Goal: Task Accomplishment & Management: Use online tool/utility

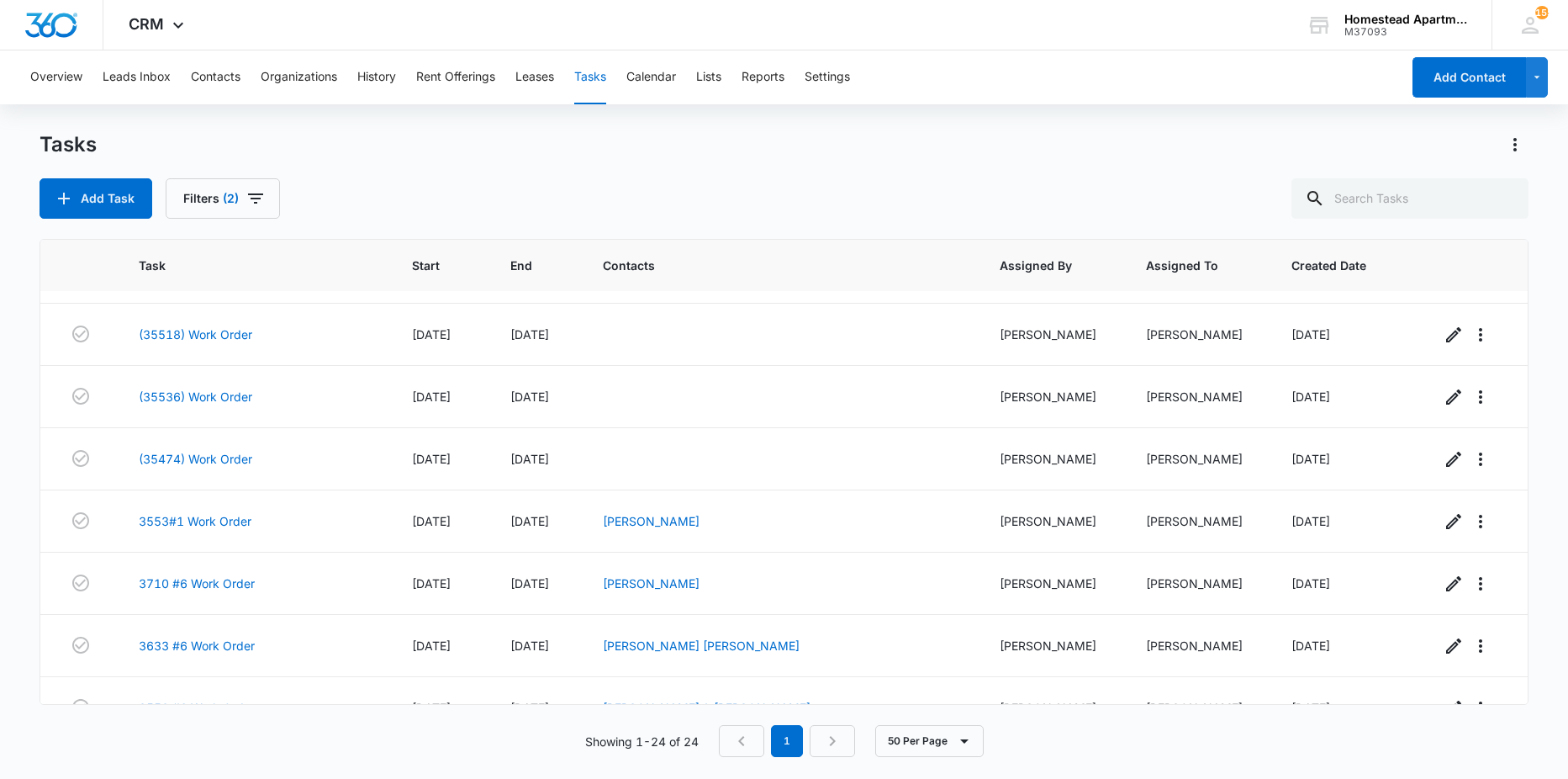
scroll to position [1111, 0]
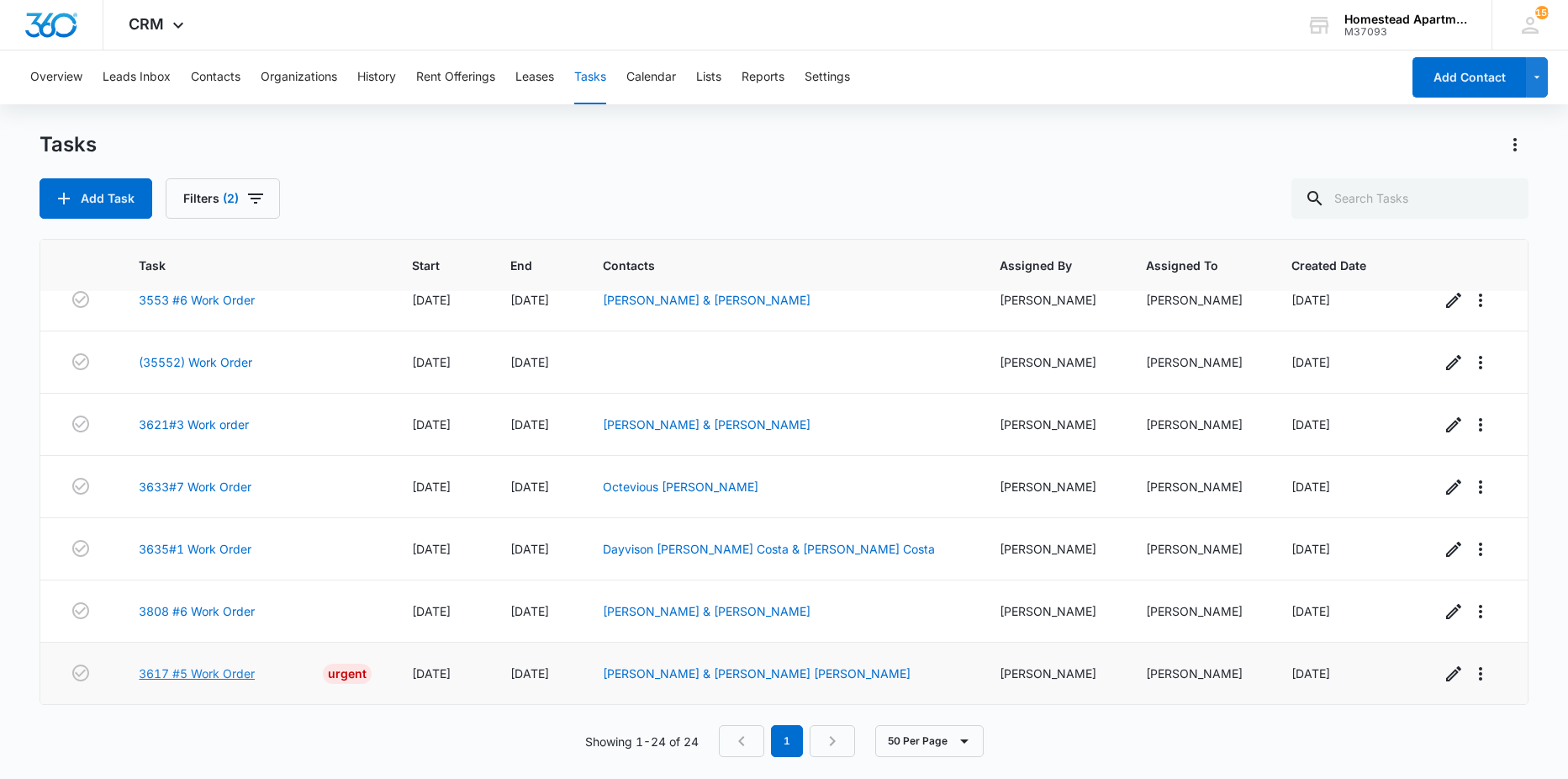
click at [238, 669] on link "3617 #5 Work Order" at bounding box center [197, 674] width 116 height 18
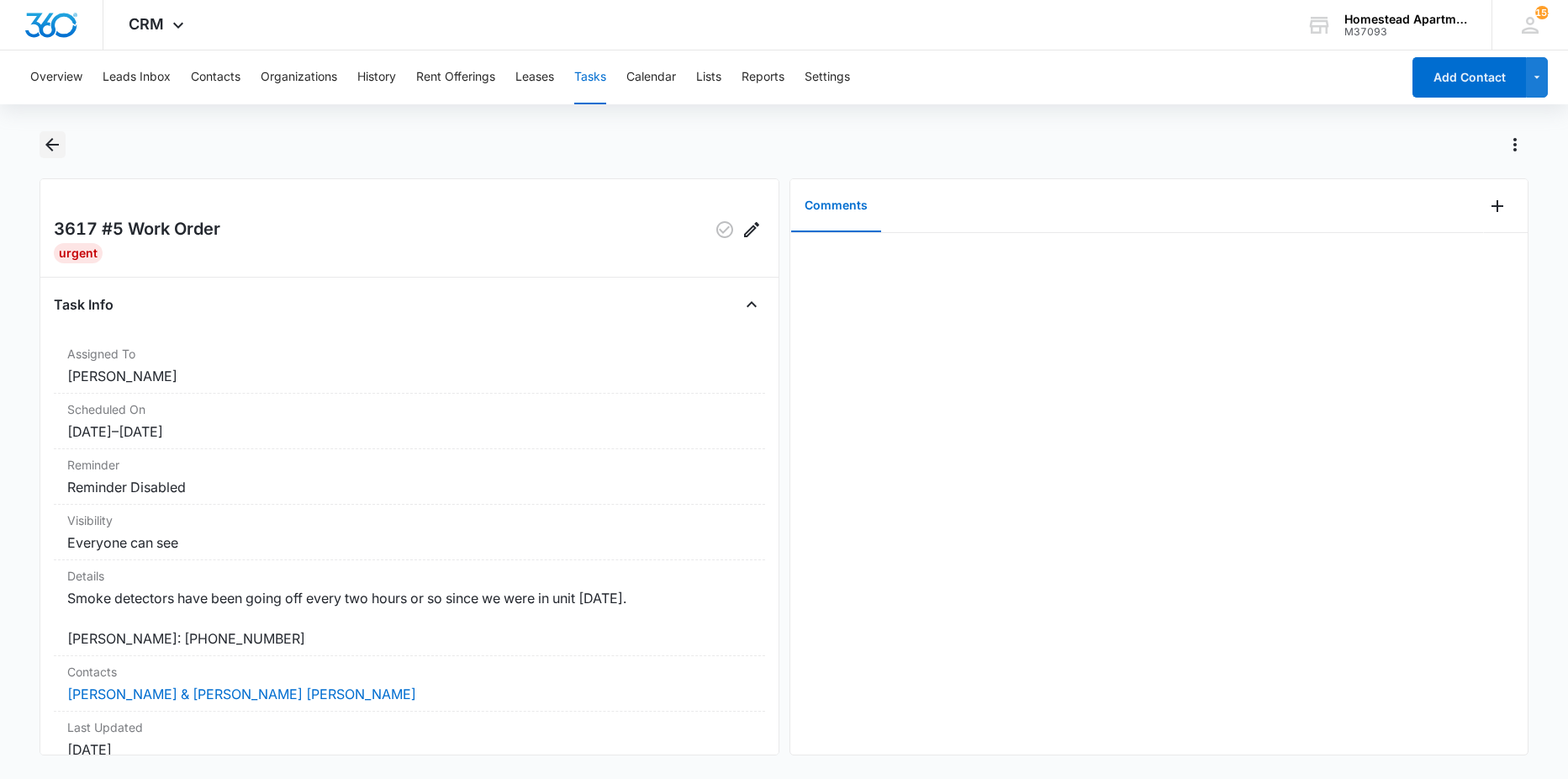
click at [64, 140] on button "Back" at bounding box center [52, 144] width 26 height 27
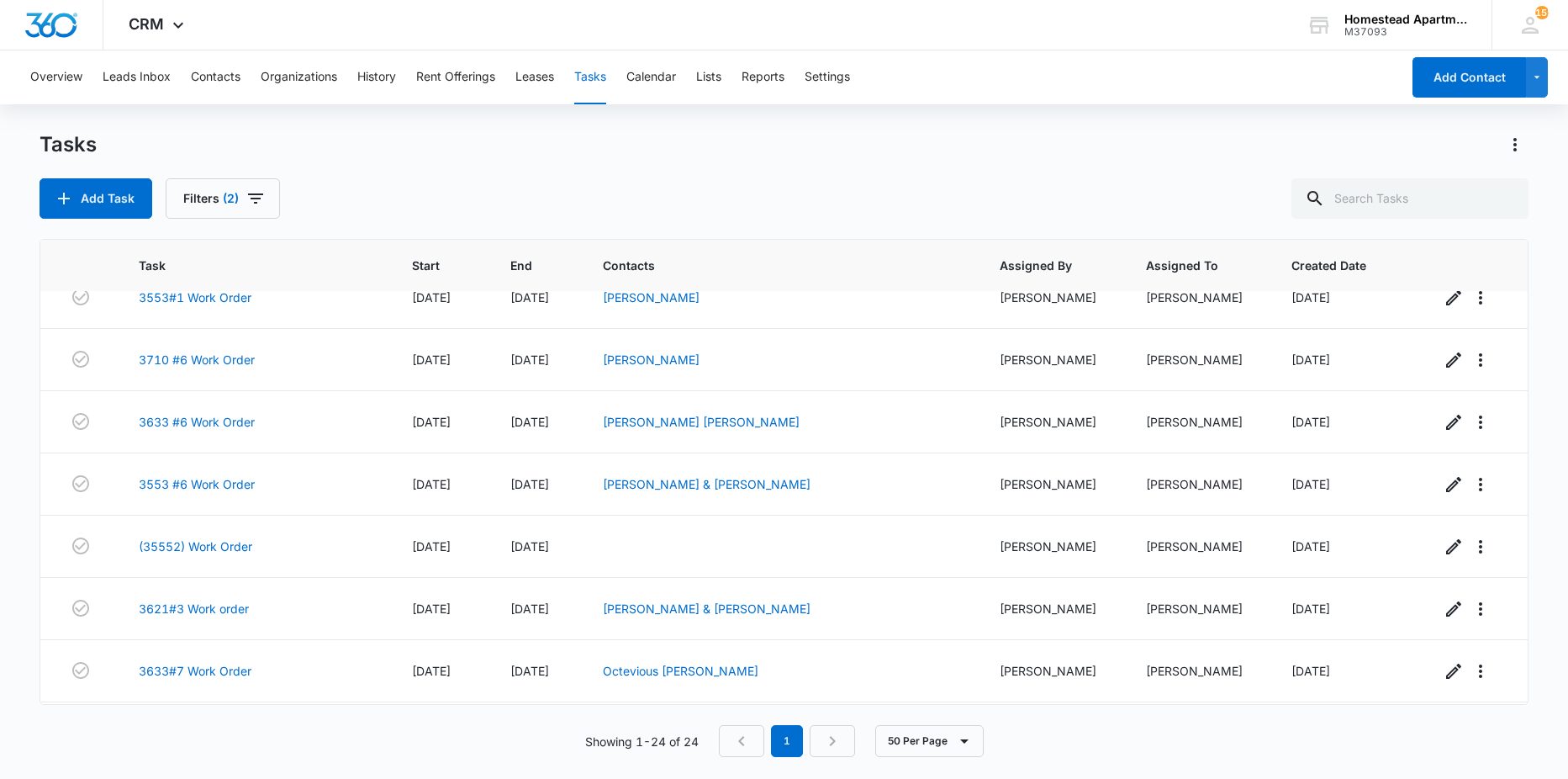
scroll to position [1111, 0]
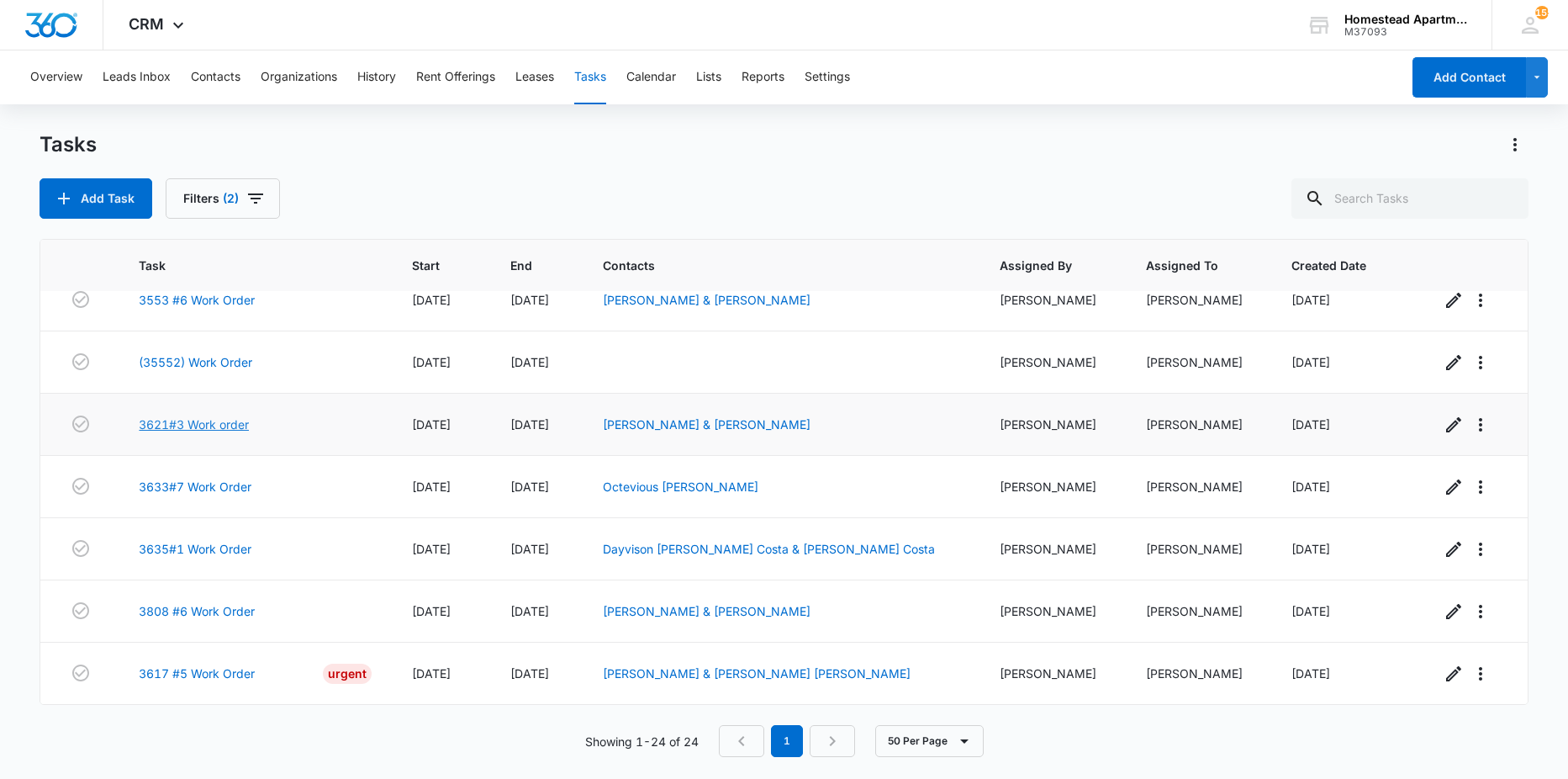
click at [206, 428] on link "3621#3 Work order" at bounding box center [194, 425] width 110 height 18
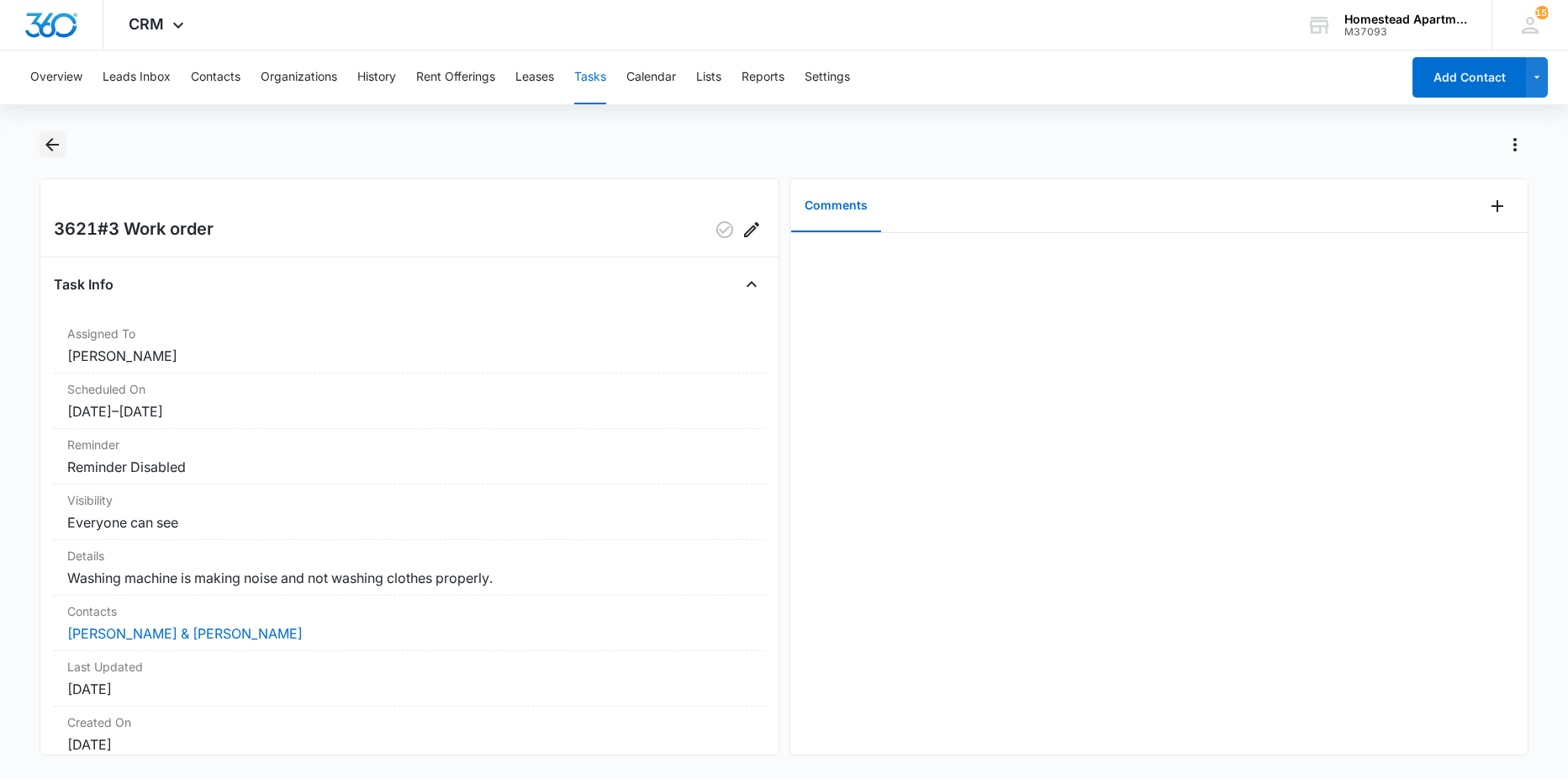
click at [40, 146] on button "Back" at bounding box center [52, 144] width 26 height 27
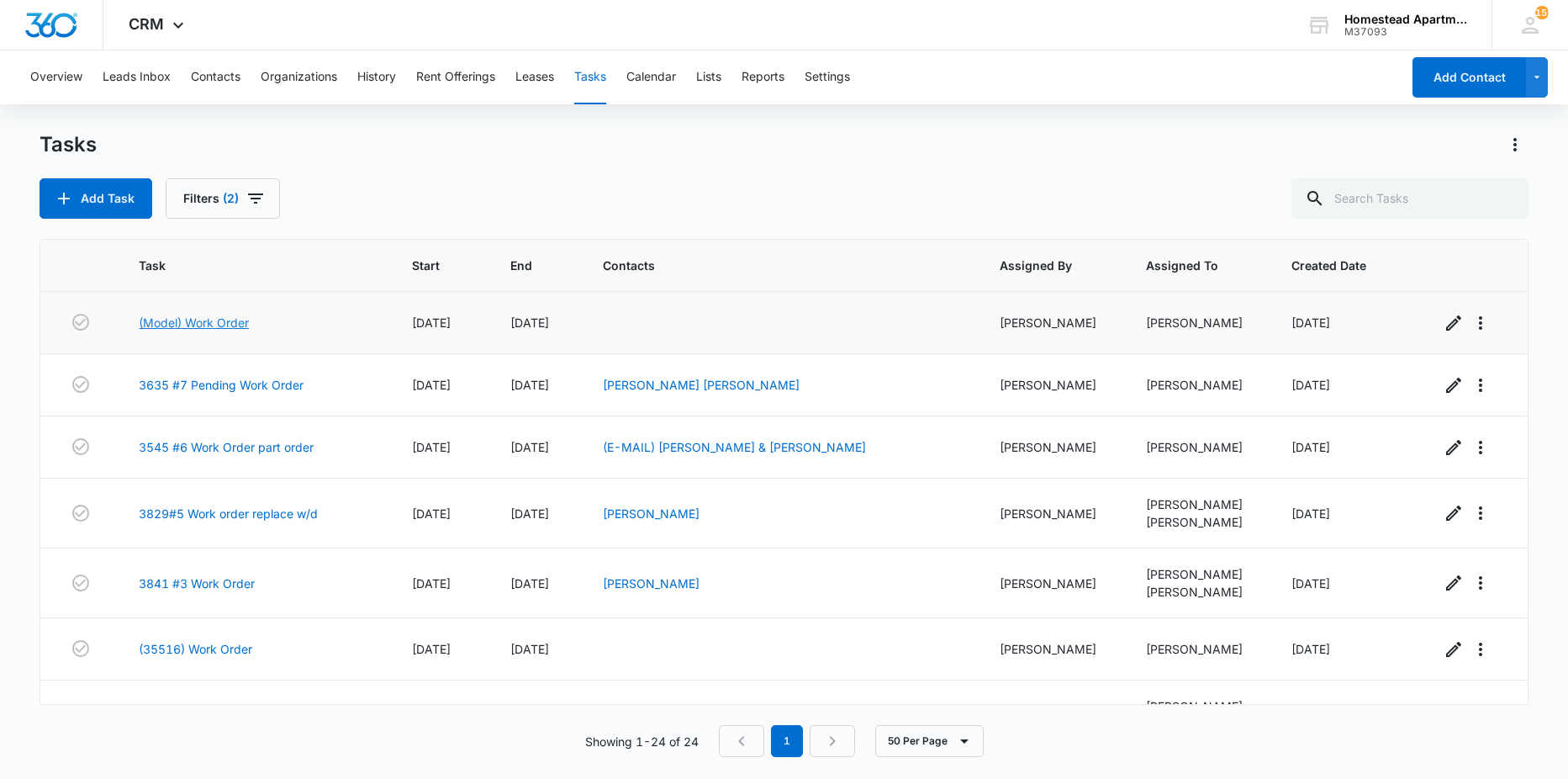
click at [211, 321] on link "(Model) Work Order" at bounding box center [194, 323] width 110 height 18
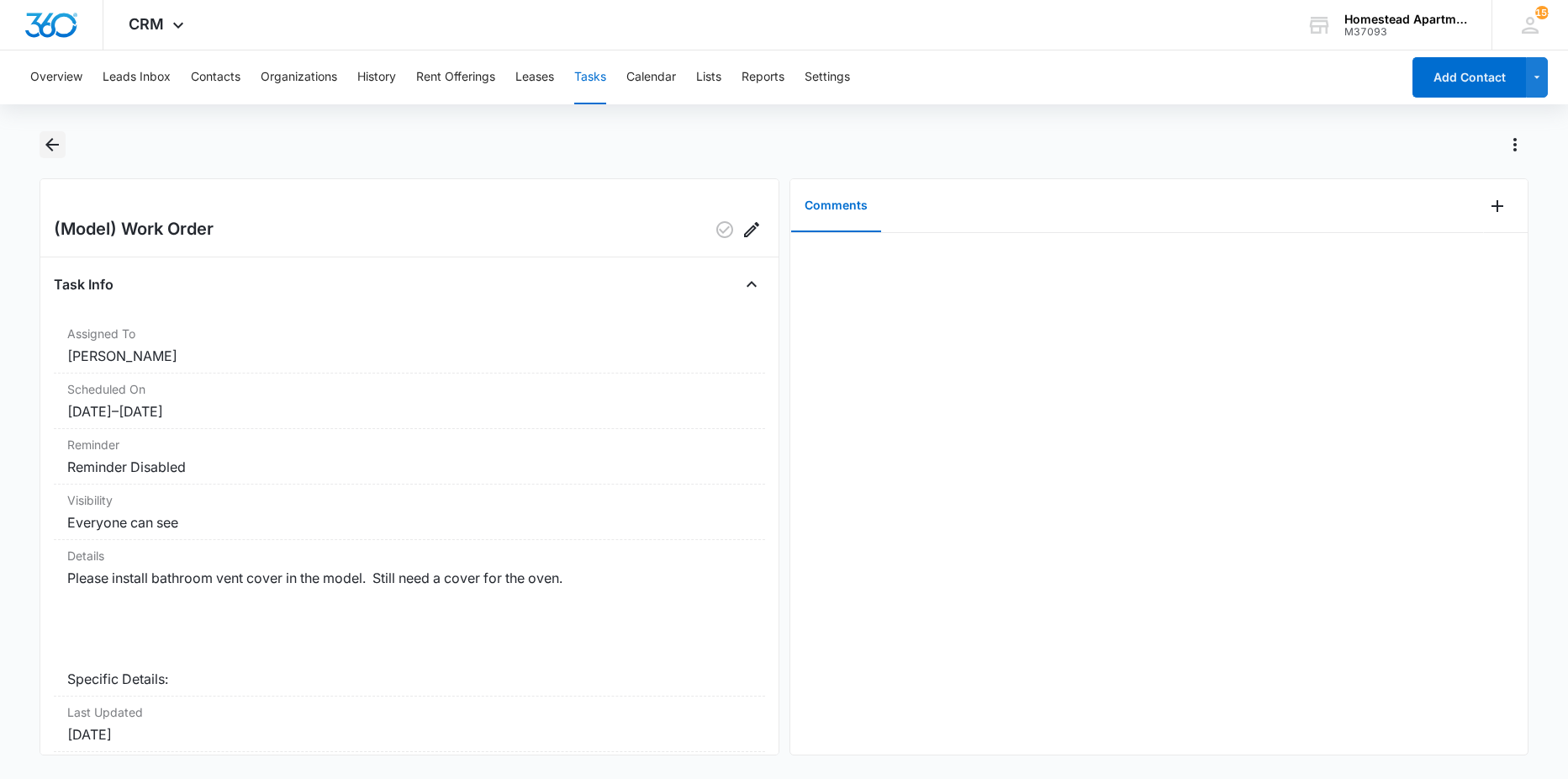
click at [57, 144] on icon "Back" at bounding box center [51, 144] width 13 height 13
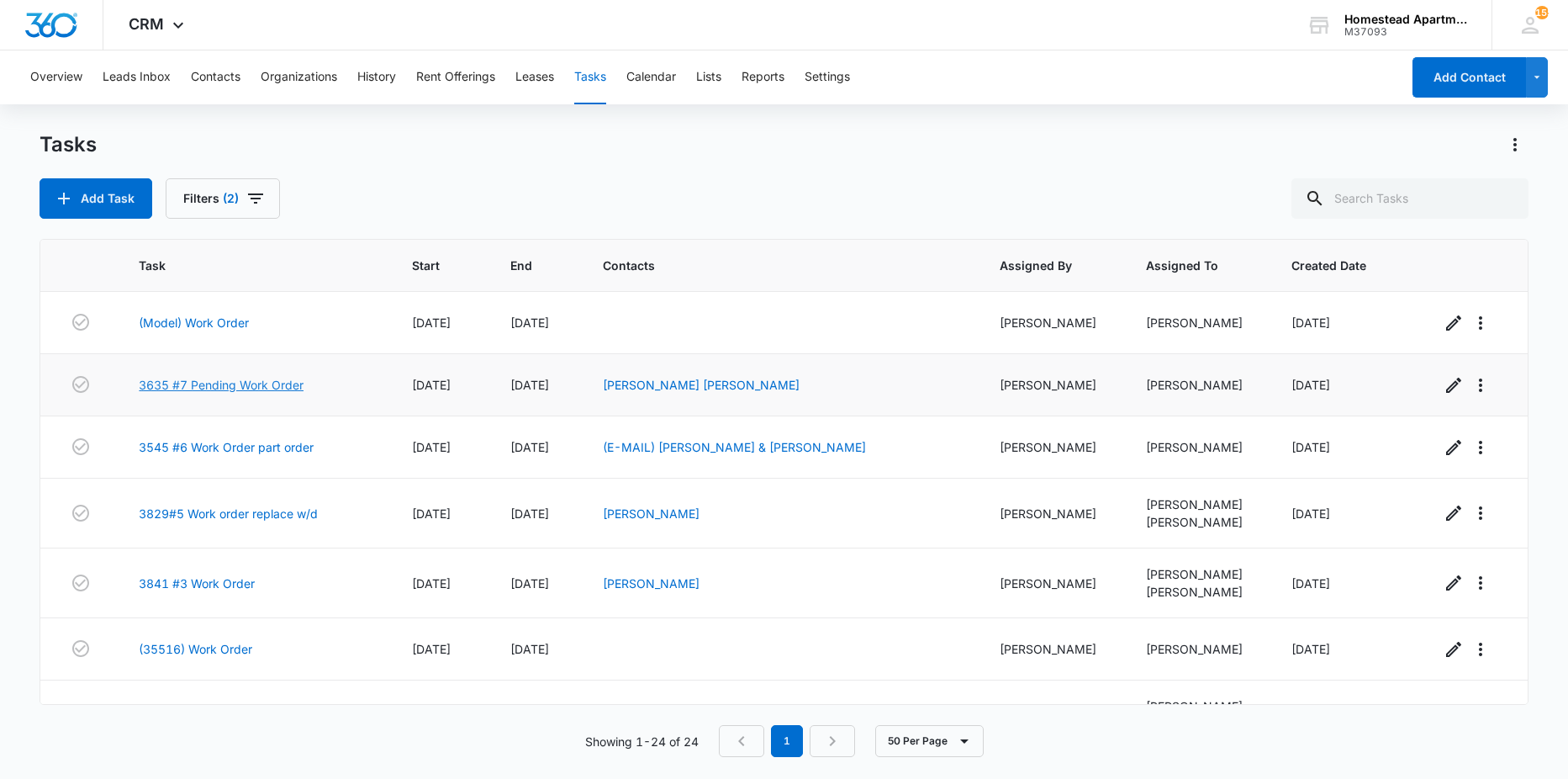
click at [209, 389] on link "3635 #7 Pending Work Order" at bounding box center [221, 385] width 165 height 18
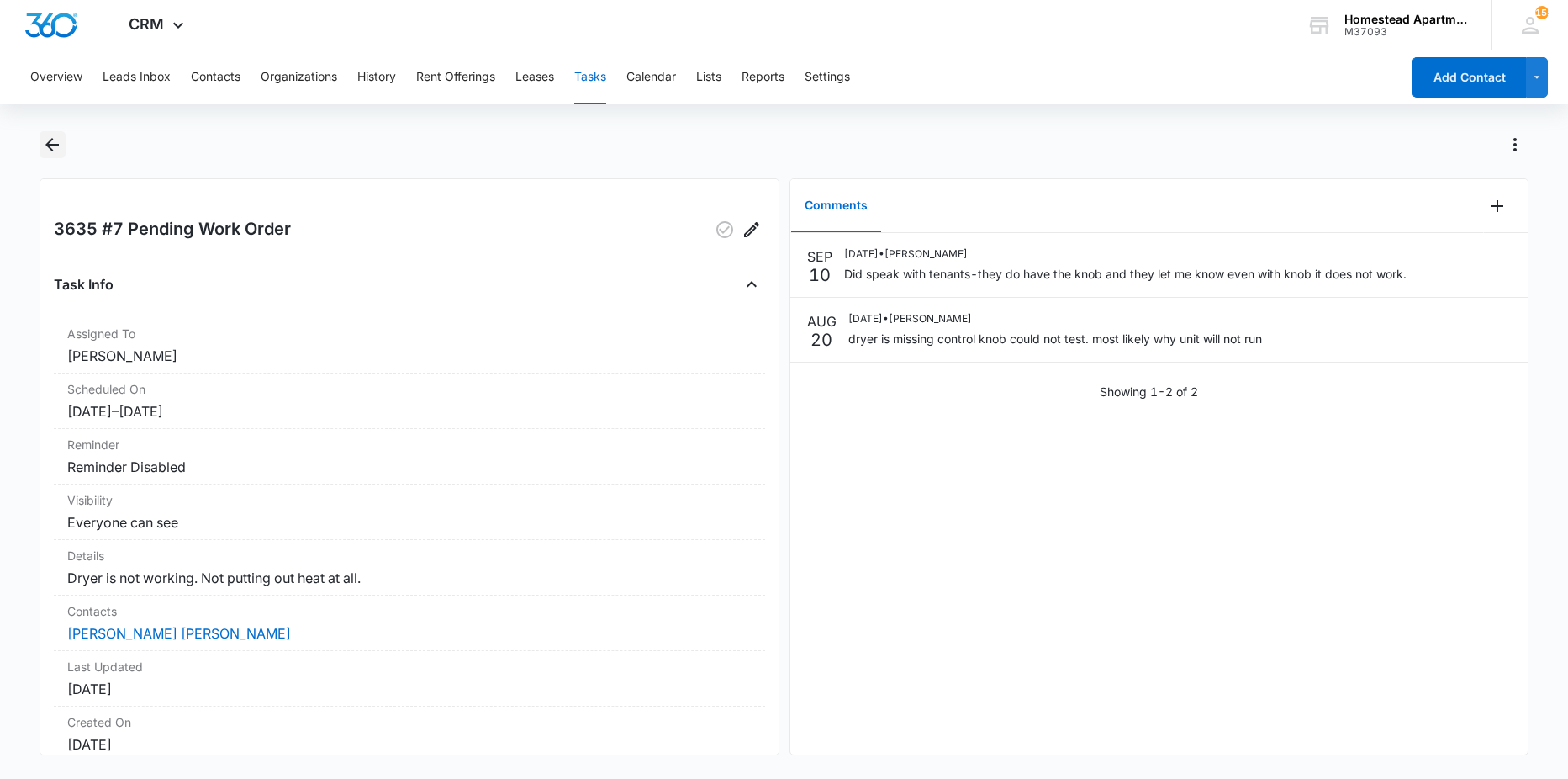
click at [43, 150] on icon "Back" at bounding box center [51, 144] width 20 height 20
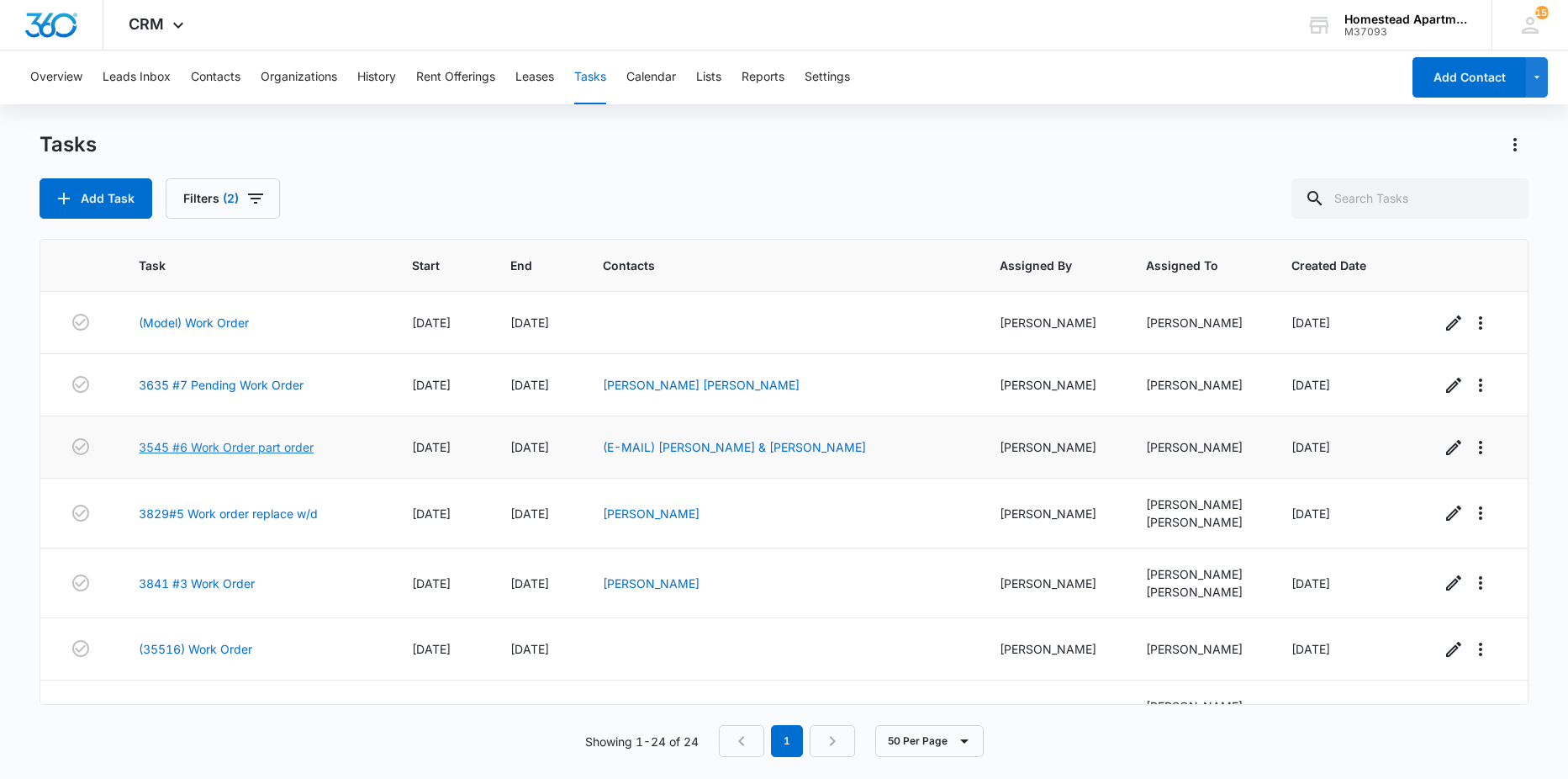
click at [213, 450] on link "3545 #6 Work Order part order" at bounding box center [226, 448] width 175 height 18
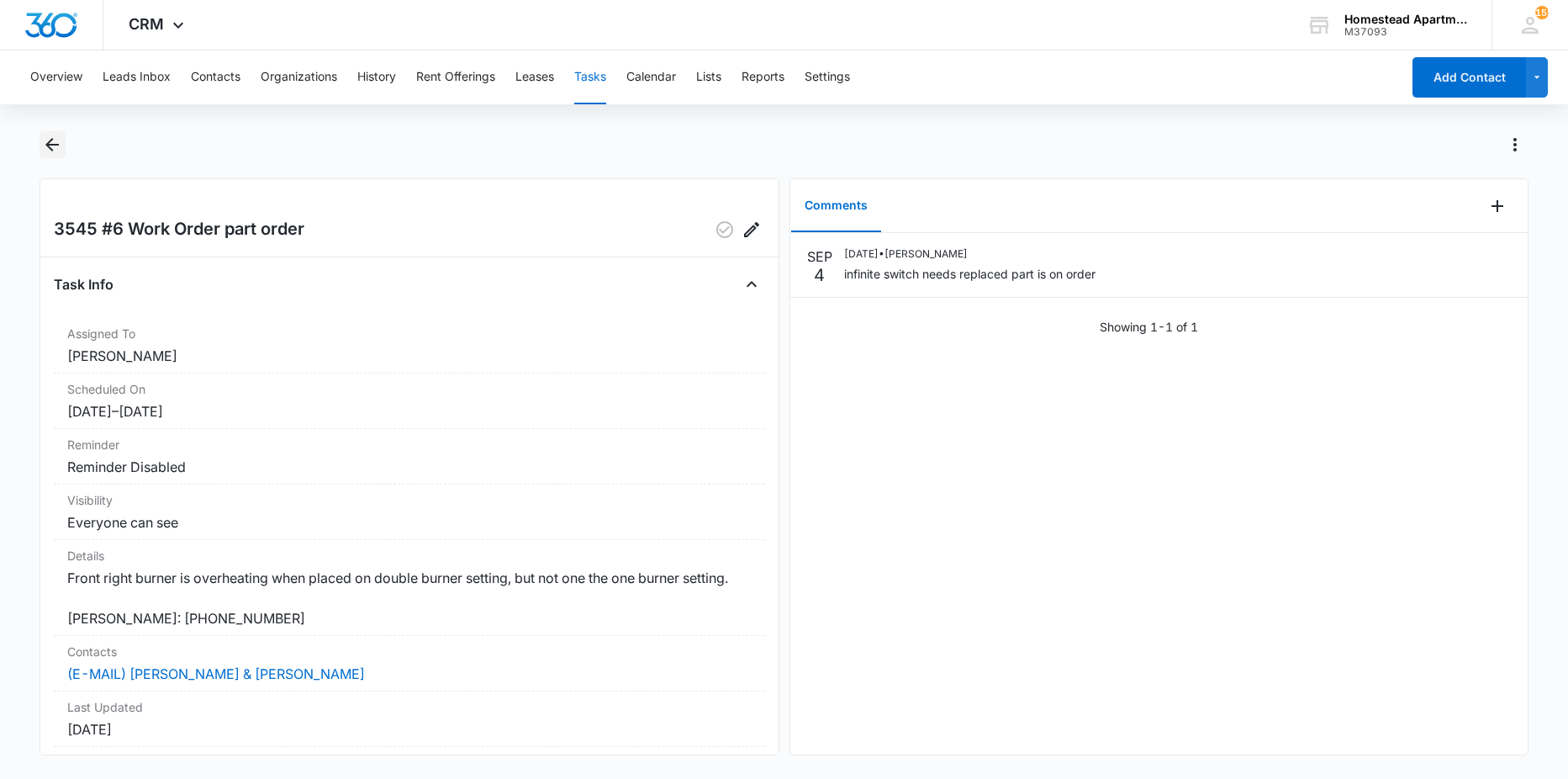
click at [55, 143] on icon "Back" at bounding box center [51, 144] width 20 height 20
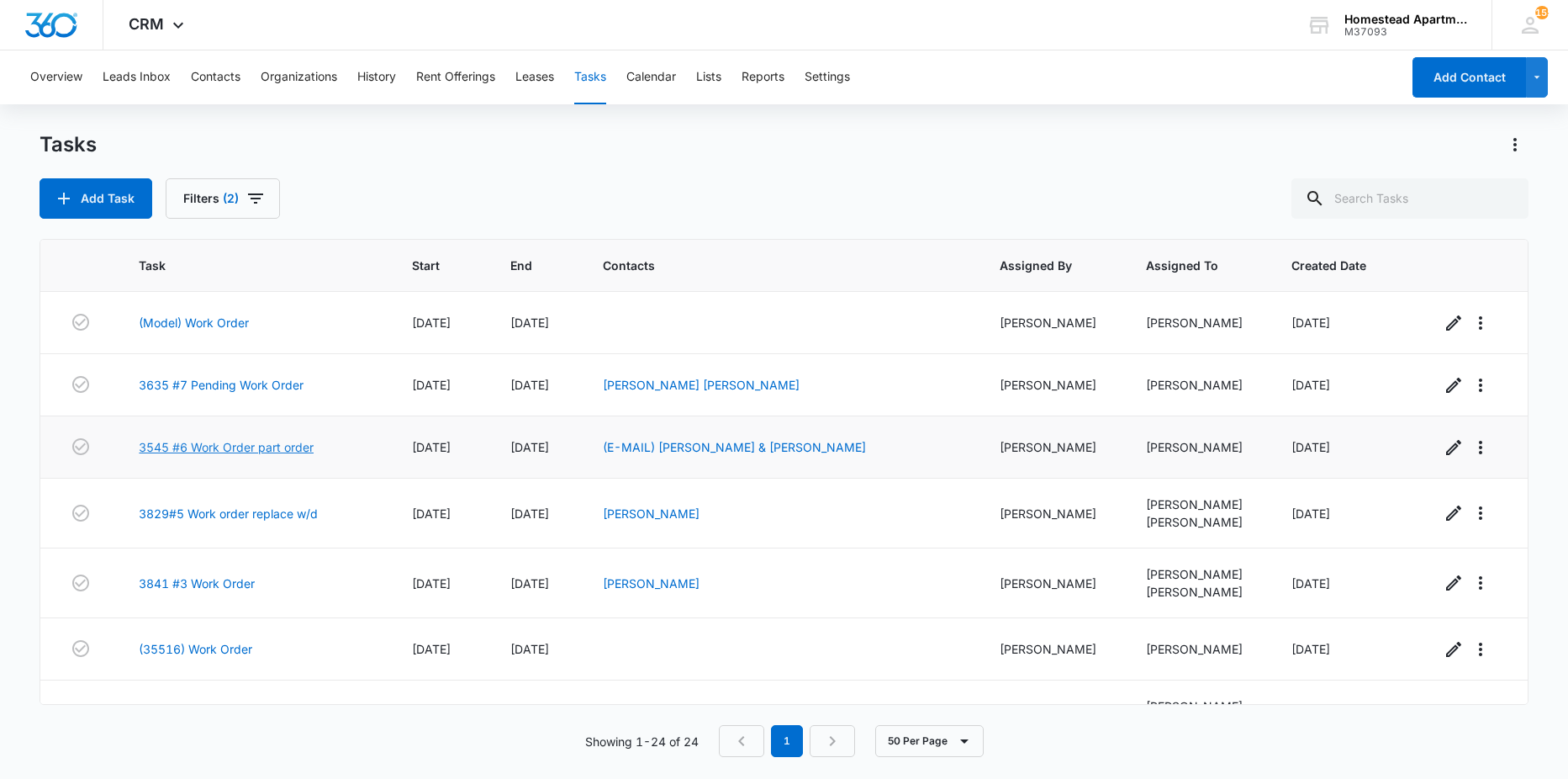
click at [247, 440] on link "3545 #6 Work Order part order" at bounding box center [226, 448] width 175 height 18
